Goal: Information Seeking & Learning: Learn about a topic

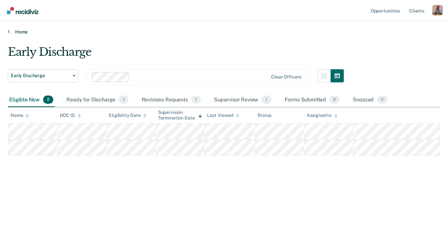
click at [19, 33] on link "Home" at bounding box center [224, 32] width 433 height 6
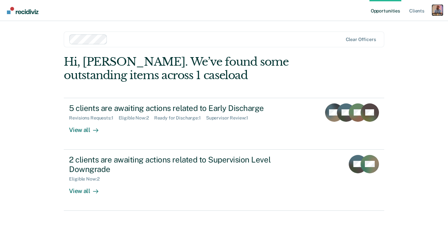
click at [437, 10] on div "Profile dropdown button" at bounding box center [438, 10] width 11 height 11
click at [396, 28] on link "Profile" at bounding box center [411, 27] width 53 height 6
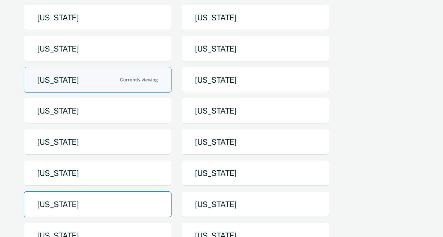
scroll to position [108, 0]
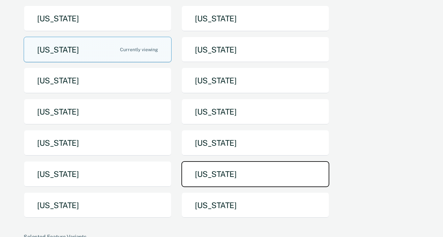
click at [216, 172] on button "[US_STATE]" at bounding box center [256, 174] width 148 height 26
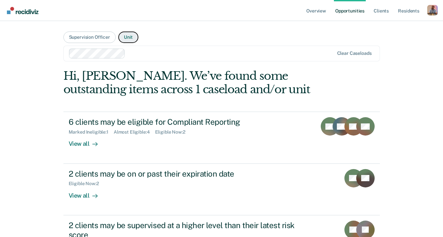
click at [123, 36] on button "Unit" at bounding box center [128, 38] width 20 height 12
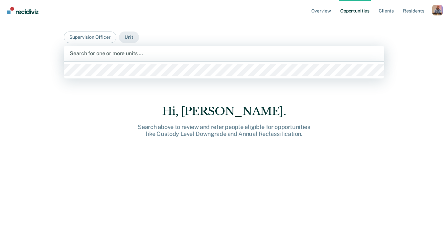
click at [118, 49] on div "Search for one or more units …" at bounding box center [224, 53] width 310 height 9
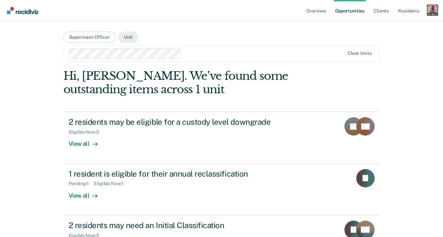
click at [429, 13] on div "Profile dropdown button" at bounding box center [433, 10] width 11 height 11
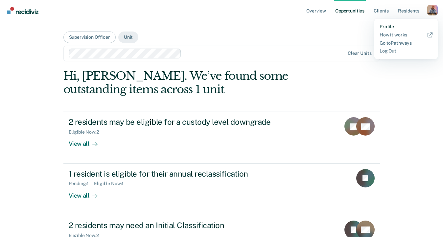
click at [392, 28] on link "Profile" at bounding box center [406, 27] width 53 height 6
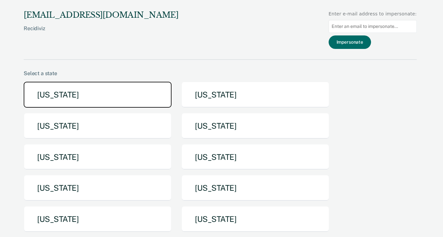
click at [92, 94] on button "[US_STATE]" at bounding box center [98, 95] width 148 height 26
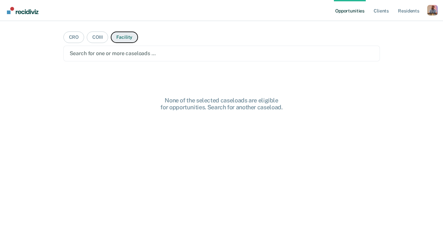
click at [121, 35] on button "Facility" at bounding box center [124, 38] width 27 height 12
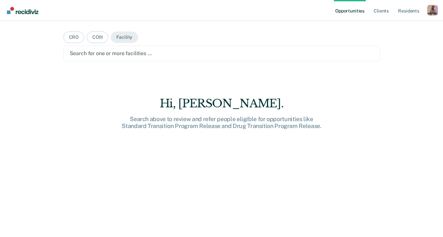
click at [106, 54] on div at bounding box center [222, 54] width 304 height 8
click at [98, 37] on button "COIII" at bounding box center [97, 38] width 21 height 12
click at [65, 35] on button "CRO" at bounding box center [73, 38] width 21 height 12
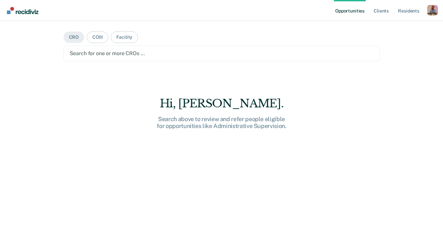
click at [94, 50] on div at bounding box center [222, 54] width 304 height 8
click at [433, 12] on div "Profile dropdown button" at bounding box center [433, 10] width 11 height 11
click at [388, 28] on link "Profile" at bounding box center [406, 27] width 53 height 6
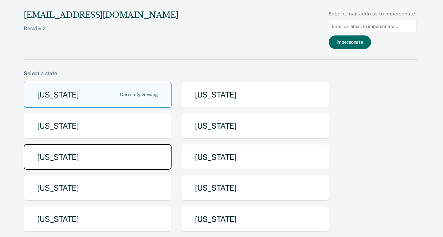
click at [94, 159] on button "[US_STATE]" at bounding box center [98, 157] width 148 height 26
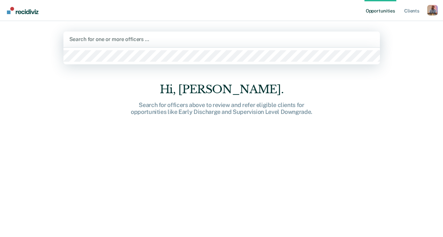
click at [172, 37] on div at bounding box center [221, 40] width 305 height 8
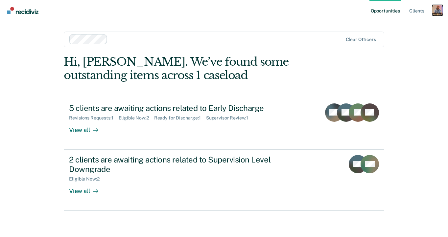
click at [435, 15] on div "Profile dropdown button" at bounding box center [438, 10] width 11 height 11
click at [389, 26] on link "Profile" at bounding box center [411, 27] width 53 height 6
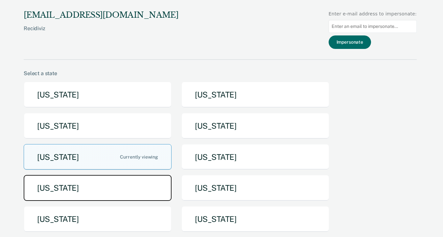
click at [131, 193] on button "[US_STATE]" at bounding box center [98, 188] width 148 height 26
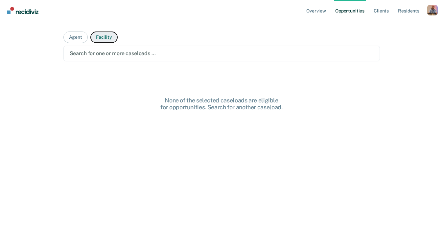
click at [96, 39] on button "Facility" at bounding box center [103, 38] width 27 height 12
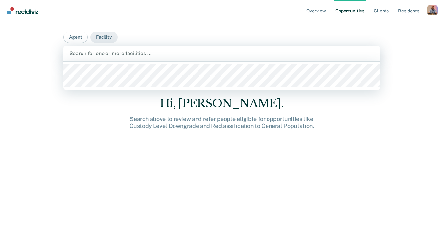
click at [100, 55] on div at bounding box center [221, 54] width 305 height 8
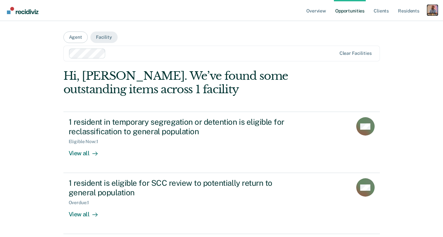
click at [430, 11] on div "Profile dropdown button" at bounding box center [433, 10] width 11 height 11
click at [386, 26] on link "Profile" at bounding box center [406, 27] width 53 height 6
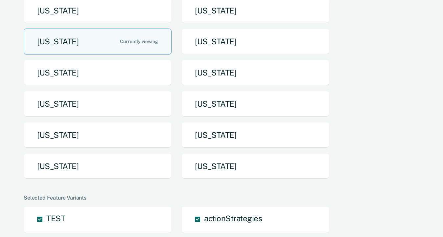
scroll to position [143, 0]
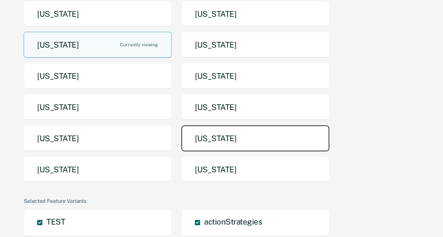
click at [224, 137] on button "[US_STATE]" at bounding box center [256, 139] width 148 height 26
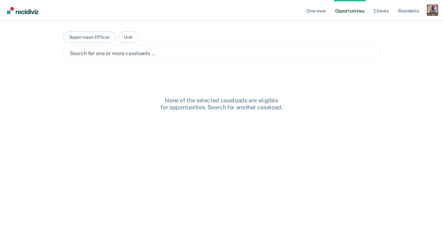
click at [430, 12] on div "Profile dropdown button" at bounding box center [433, 10] width 11 height 11
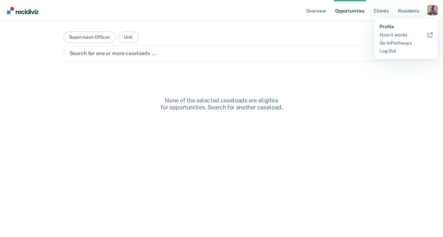
click at [388, 26] on link "Profile" at bounding box center [406, 27] width 53 height 6
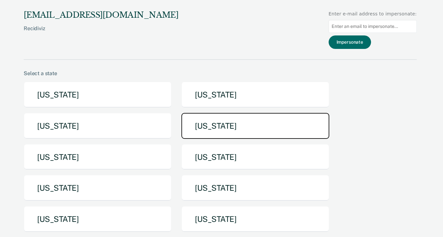
click at [220, 125] on button "[US_STATE]" at bounding box center [256, 126] width 148 height 26
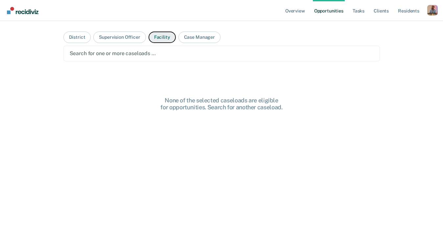
click at [163, 39] on button "Facility" at bounding box center [162, 38] width 27 height 12
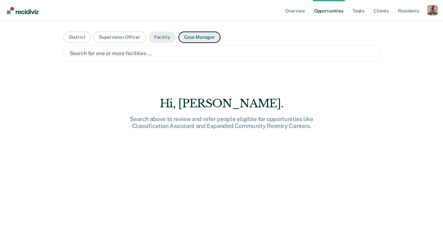
click at [196, 40] on button "Case Manager" at bounding box center [200, 38] width 42 height 12
click at [148, 54] on div at bounding box center [222, 54] width 304 height 8
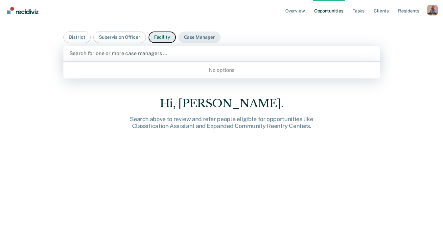
click at [153, 36] on button "Facility" at bounding box center [162, 38] width 27 height 12
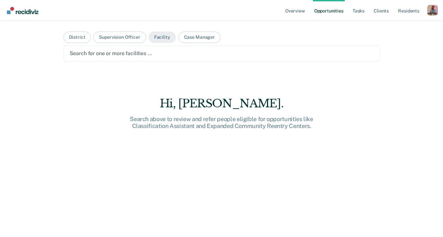
click at [145, 49] on div "Search for one or more facilities …" at bounding box center [222, 53] width 306 height 9
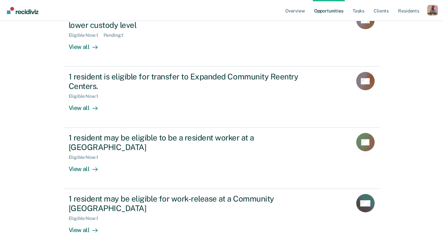
scroll to position [107, 0]
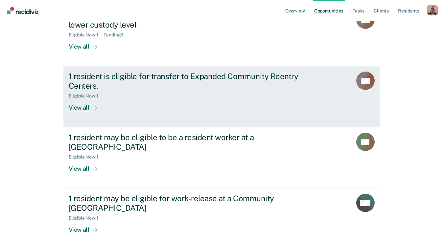
click at [79, 111] on div "View all" at bounding box center [87, 105] width 37 height 13
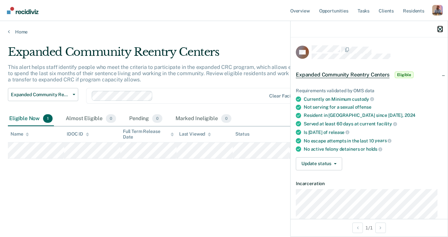
click at [438, 30] on icon "button" at bounding box center [440, 29] width 5 height 5
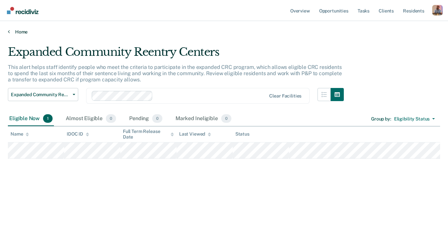
click at [20, 29] on link "Home" at bounding box center [224, 32] width 433 height 6
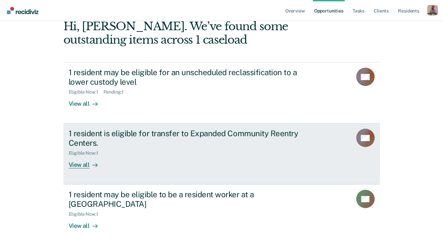
scroll to position [50, 0]
click at [83, 166] on div "View all" at bounding box center [87, 162] width 37 height 13
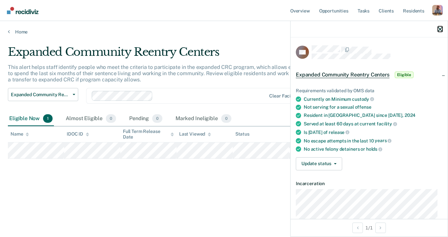
click at [438, 29] on icon "button" at bounding box center [440, 29] width 5 height 5
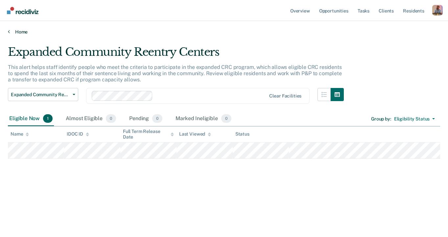
click at [17, 34] on link "Home" at bounding box center [224, 32] width 433 height 6
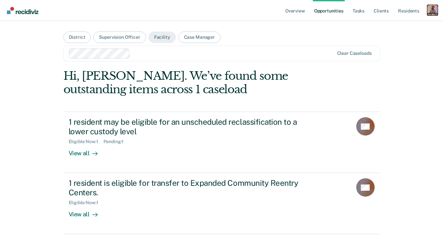
click at [433, 13] on div "Profile dropdown button" at bounding box center [433, 10] width 11 height 11
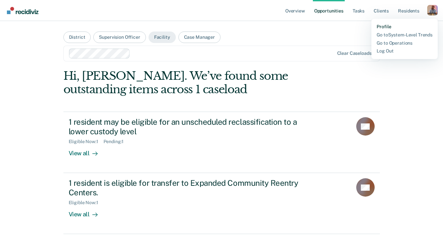
click at [387, 25] on link "Profile" at bounding box center [405, 27] width 56 height 6
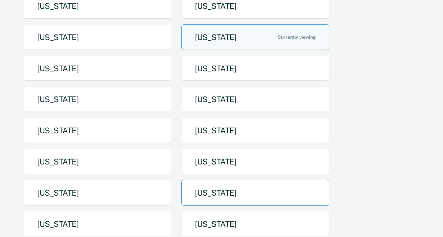
scroll to position [90, 0]
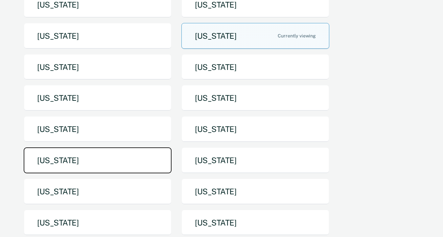
click at [120, 158] on button "[US_STATE]" at bounding box center [98, 161] width 148 height 26
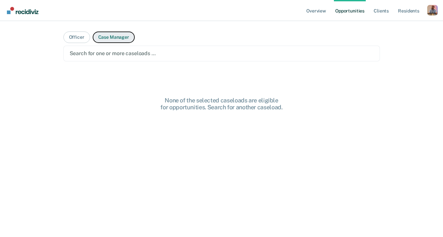
click at [109, 38] on button "Case Manager" at bounding box center [114, 38] width 42 height 12
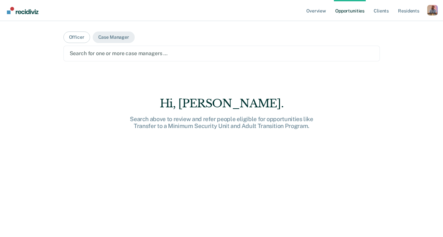
click at [141, 52] on div at bounding box center [222, 54] width 304 height 8
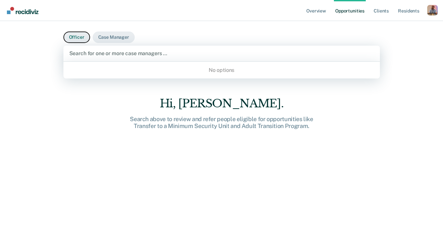
click at [76, 38] on button "Officer" at bounding box center [76, 38] width 27 height 12
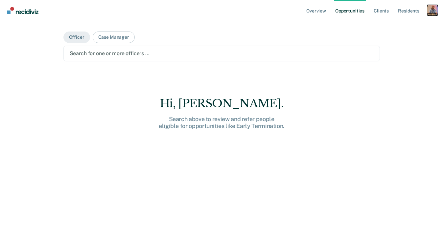
click at [433, 13] on div "Profile dropdown button" at bounding box center [433, 10] width 11 height 11
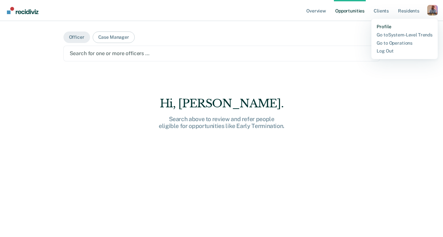
click at [381, 26] on link "Profile" at bounding box center [405, 27] width 56 height 6
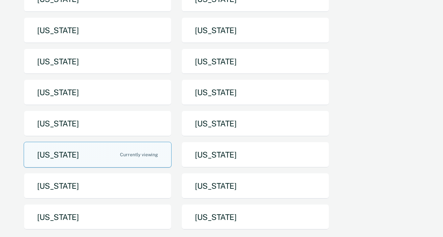
scroll to position [82, 0]
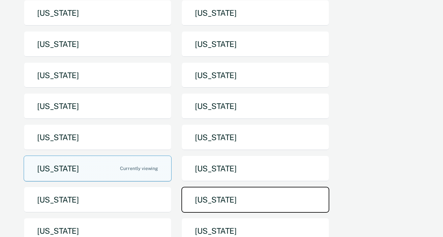
click at [216, 201] on button "[US_STATE]" at bounding box center [256, 200] width 148 height 26
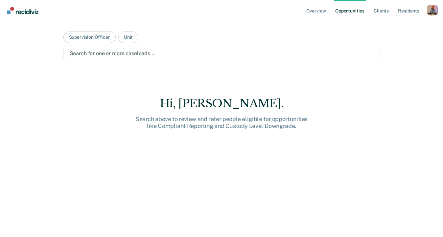
click at [128, 54] on div at bounding box center [222, 54] width 304 height 8
click at [99, 38] on button "Supervision Officer" at bounding box center [89, 38] width 52 height 12
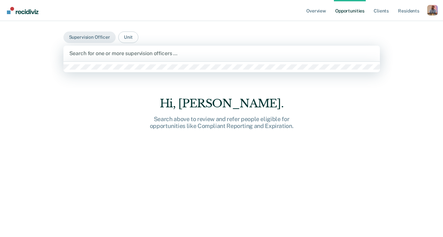
click at [106, 52] on div at bounding box center [221, 54] width 305 height 8
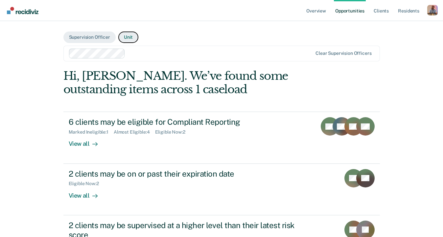
click at [124, 36] on button "Unit" at bounding box center [128, 38] width 20 height 12
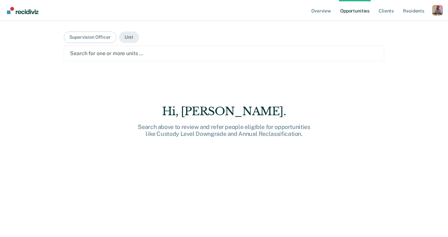
click at [110, 53] on div at bounding box center [224, 54] width 308 height 8
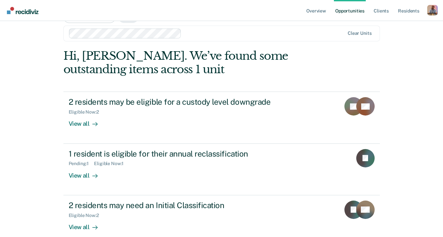
scroll to position [30, 0]
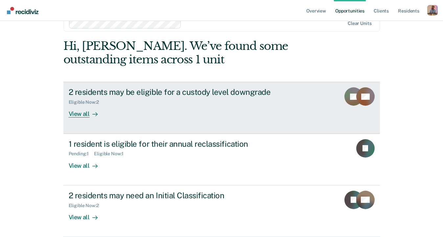
click at [79, 116] on div "View all" at bounding box center [87, 111] width 37 height 13
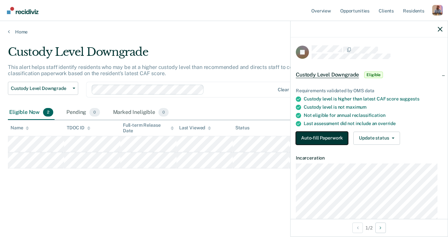
click at [321, 139] on button "Auto-fill Paperwork" at bounding box center [322, 138] width 52 height 13
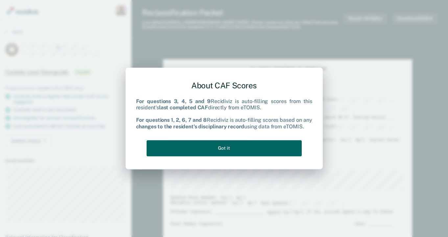
type textarea "x"
click at [222, 147] on button "Got it" at bounding box center [224, 148] width 155 height 16
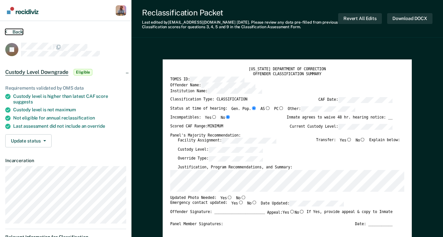
click at [15, 32] on button "Back" at bounding box center [14, 32] width 18 height 6
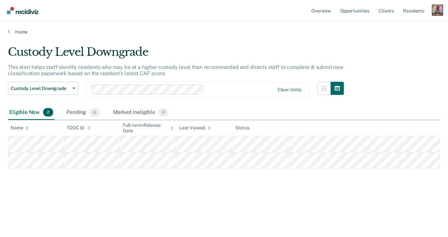
click at [439, 11] on div "Profile dropdown button" at bounding box center [438, 10] width 11 height 11
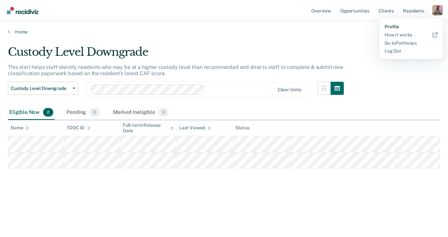
click at [398, 27] on link "Profile" at bounding box center [411, 27] width 53 height 6
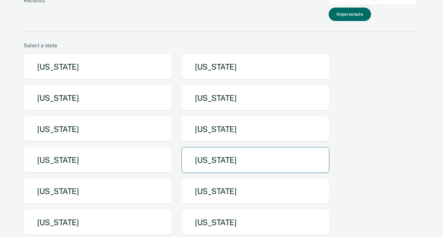
scroll to position [62, 0]
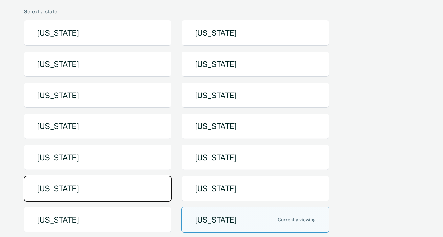
click at [130, 183] on button "[US_STATE]" at bounding box center [98, 189] width 148 height 26
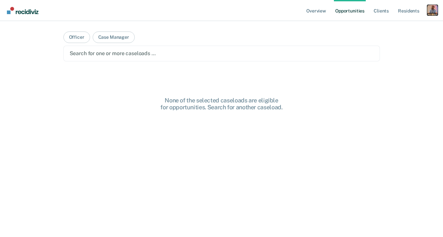
click at [432, 15] on div "Profile dropdown button" at bounding box center [433, 10] width 11 height 11
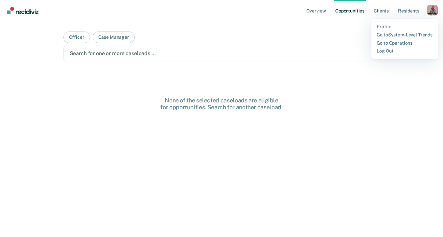
click at [386, 30] on div "Profile Go to System-Level Trends Go to Operations Log Out" at bounding box center [405, 39] width 66 height 40
click at [385, 27] on link "Profile" at bounding box center [405, 27] width 56 height 6
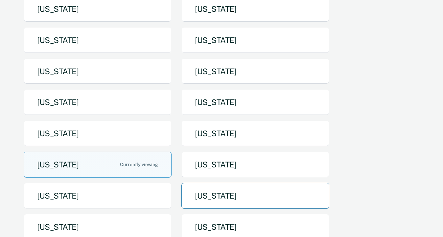
scroll to position [126, 0]
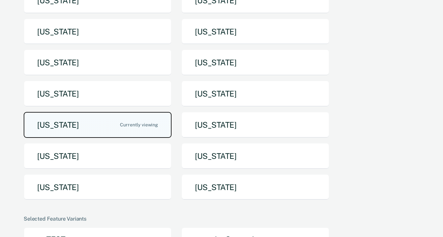
click at [124, 125] on button "[US_STATE]" at bounding box center [98, 125] width 148 height 26
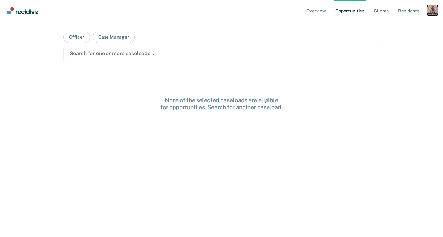
click at [435, 12] on div "Profile dropdown button" at bounding box center [433, 10] width 11 height 11
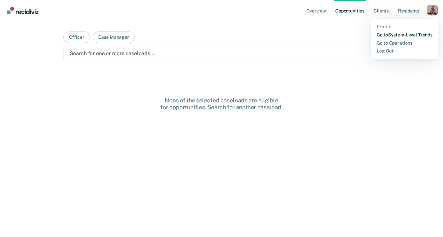
click at [411, 35] on link "Go to System-Level Trends" at bounding box center [405, 35] width 56 height 6
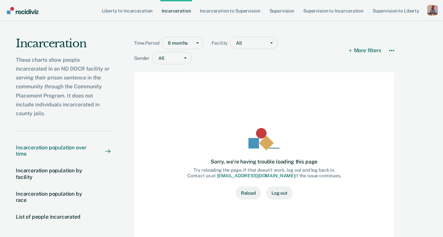
click at [57, 149] on div "Incarceration population over time" at bounding box center [54, 151] width 76 height 12
click at [66, 173] on div "Incarceration population by facility" at bounding box center [54, 174] width 76 height 12
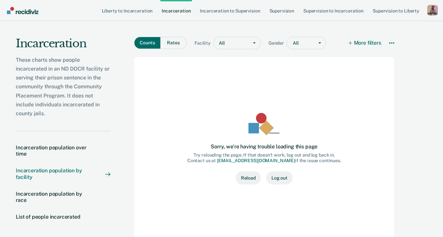
click at [251, 175] on button "Reload" at bounding box center [248, 178] width 25 height 13
